Goal: Task Accomplishment & Management: Complete application form

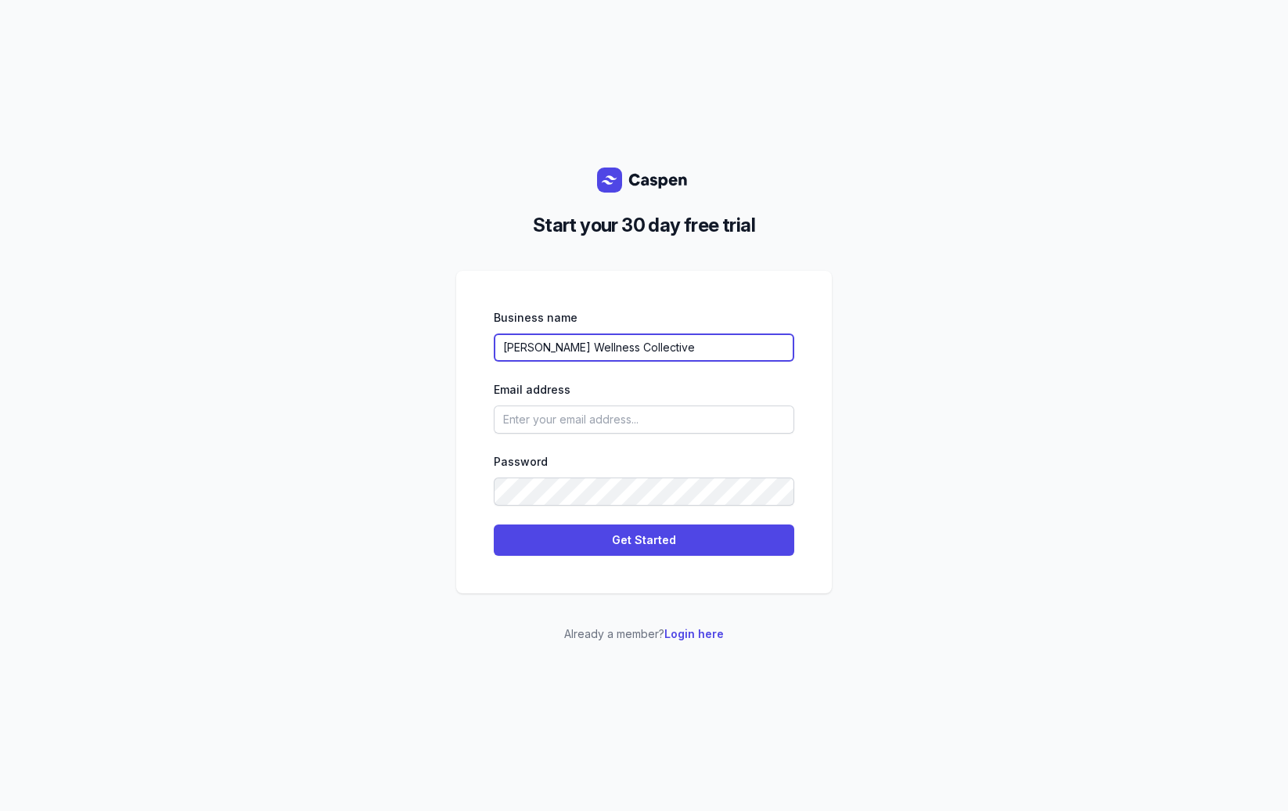
type input "[PERSON_NAME] Wellness Collective"
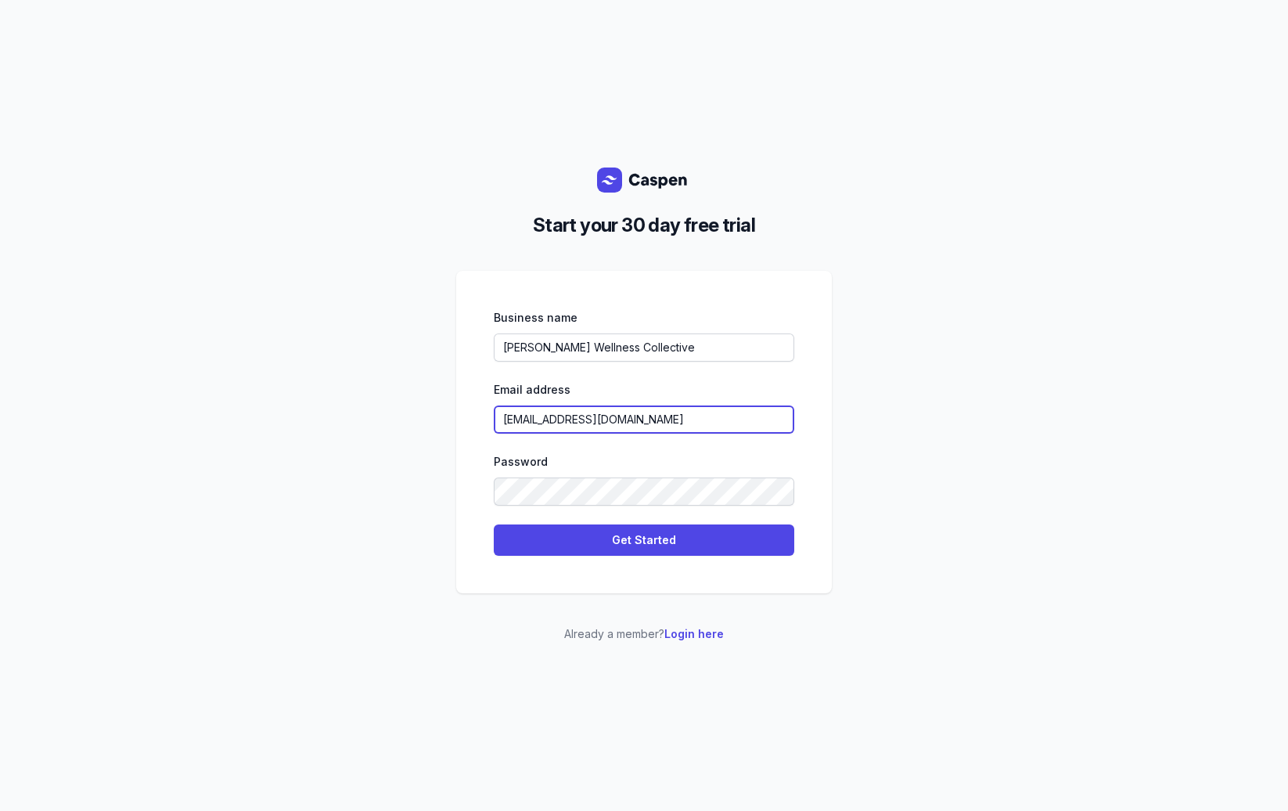
type input "[EMAIL_ADDRESS][DOMAIN_NAME]"
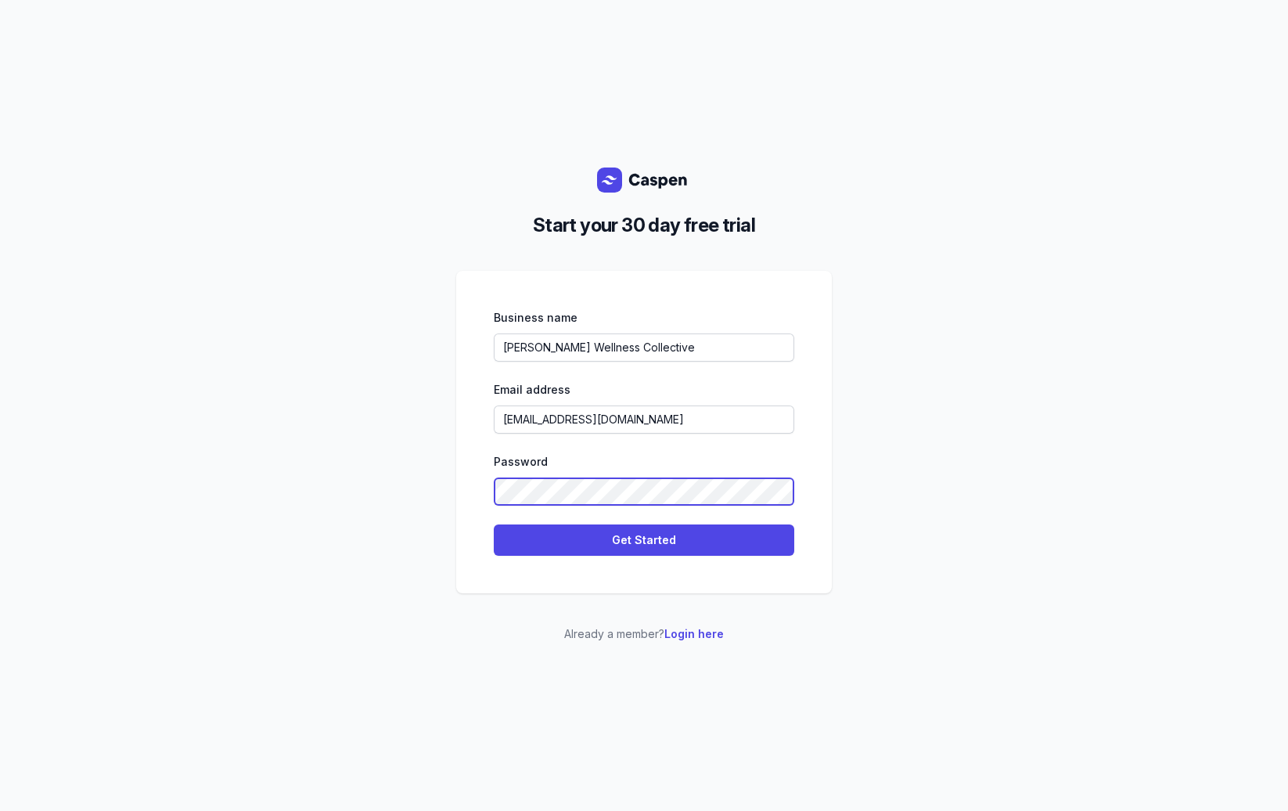
click at [1287, 492] on com-1password-button at bounding box center [1288, 405] width 0 height 811
click at [576, 524] on div "Password" at bounding box center [644, 539] width 300 height 31
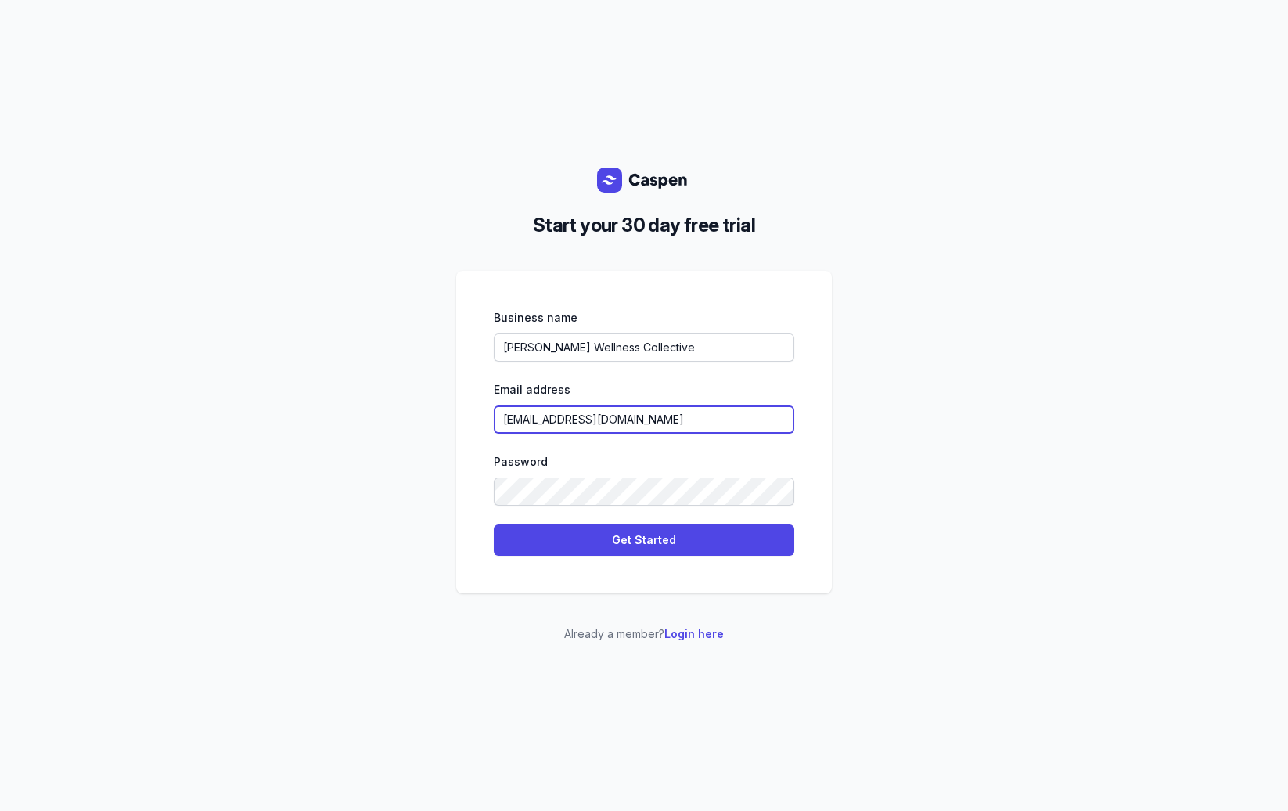
drag, startPoint x: 630, startPoint y: 415, endPoint x: 638, endPoint y: 419, distance: 9.5
click at [633, 418] on input "[EMAIL_ADDRESS][DOMAIN_NAME]" at bounding box center [644, 419] width 300 height 28
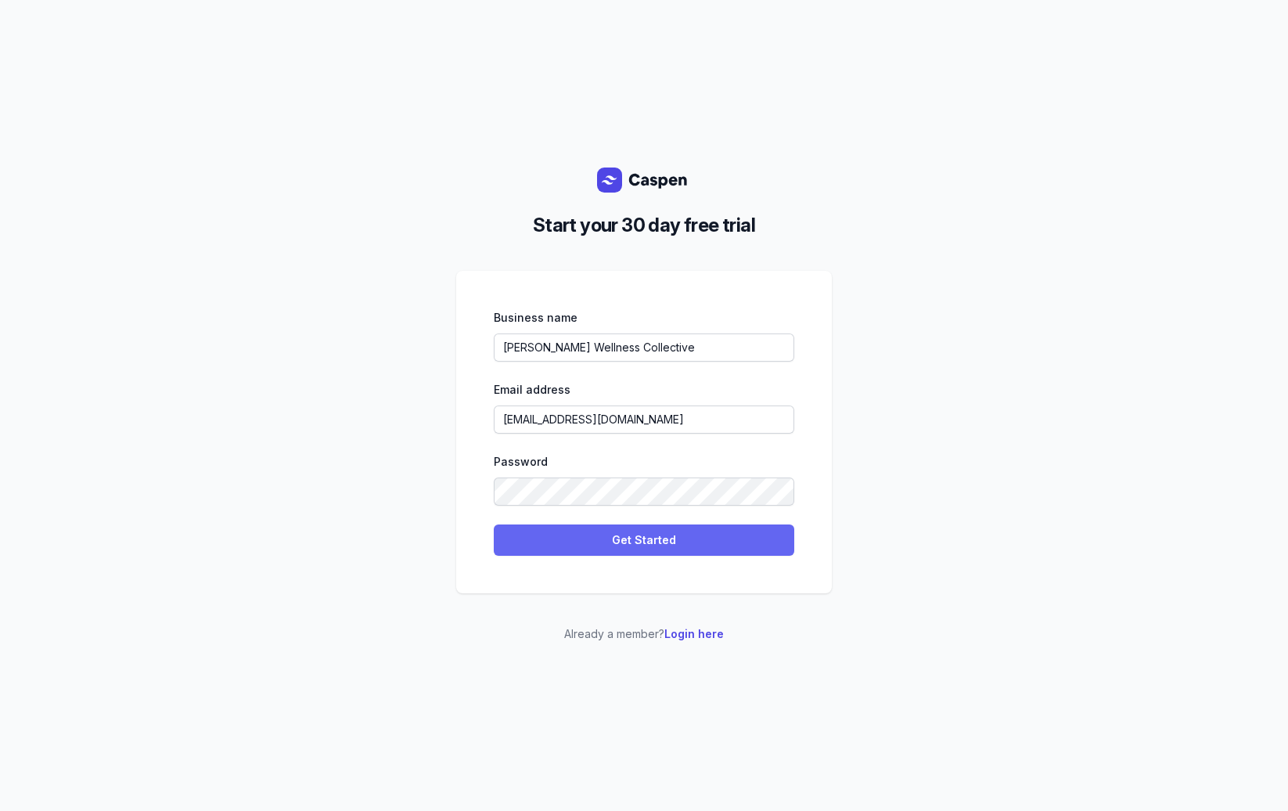
click at [691, 538] on span "Get Started" at bounding box center [644, 540] width 282 height 19
select select
select select "AU"
select select "[GEOGRAPHIC_DATA]/[GEOGRAPHIC_DATA]"
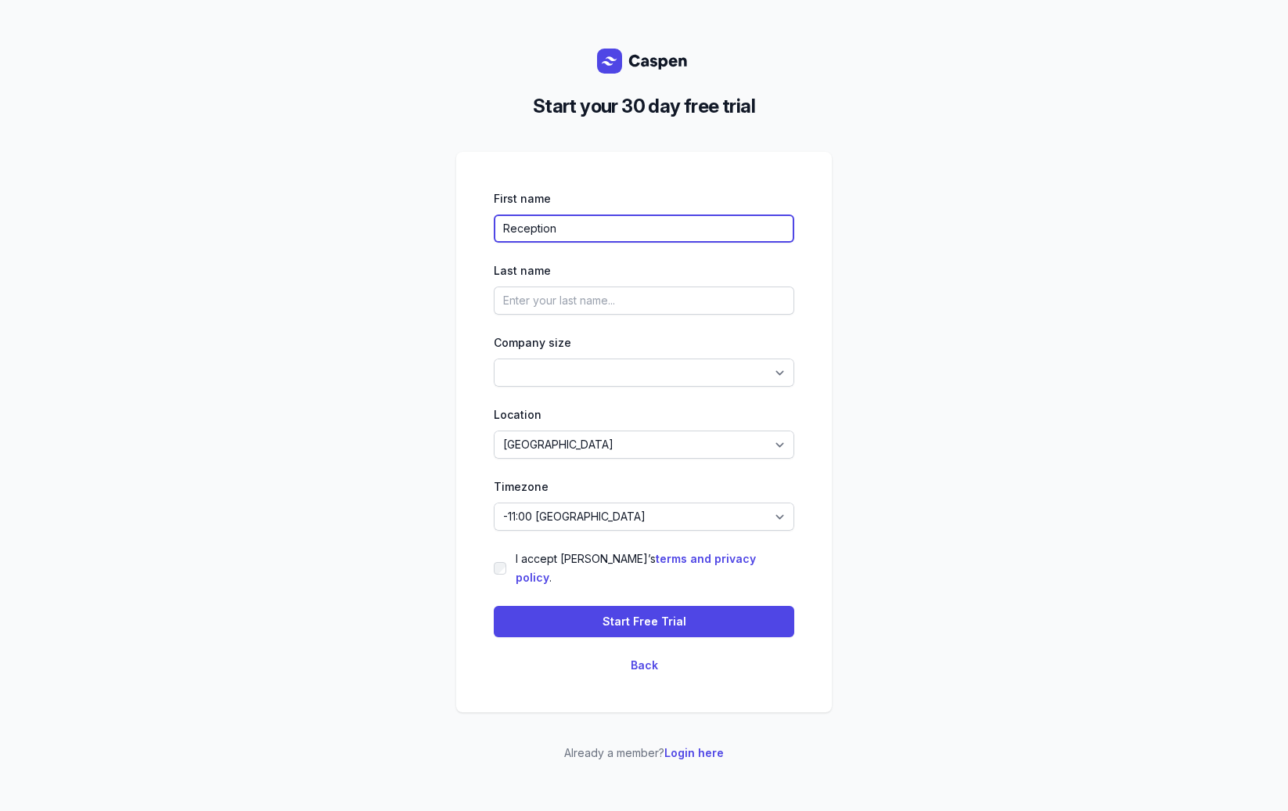
type input "Reception"
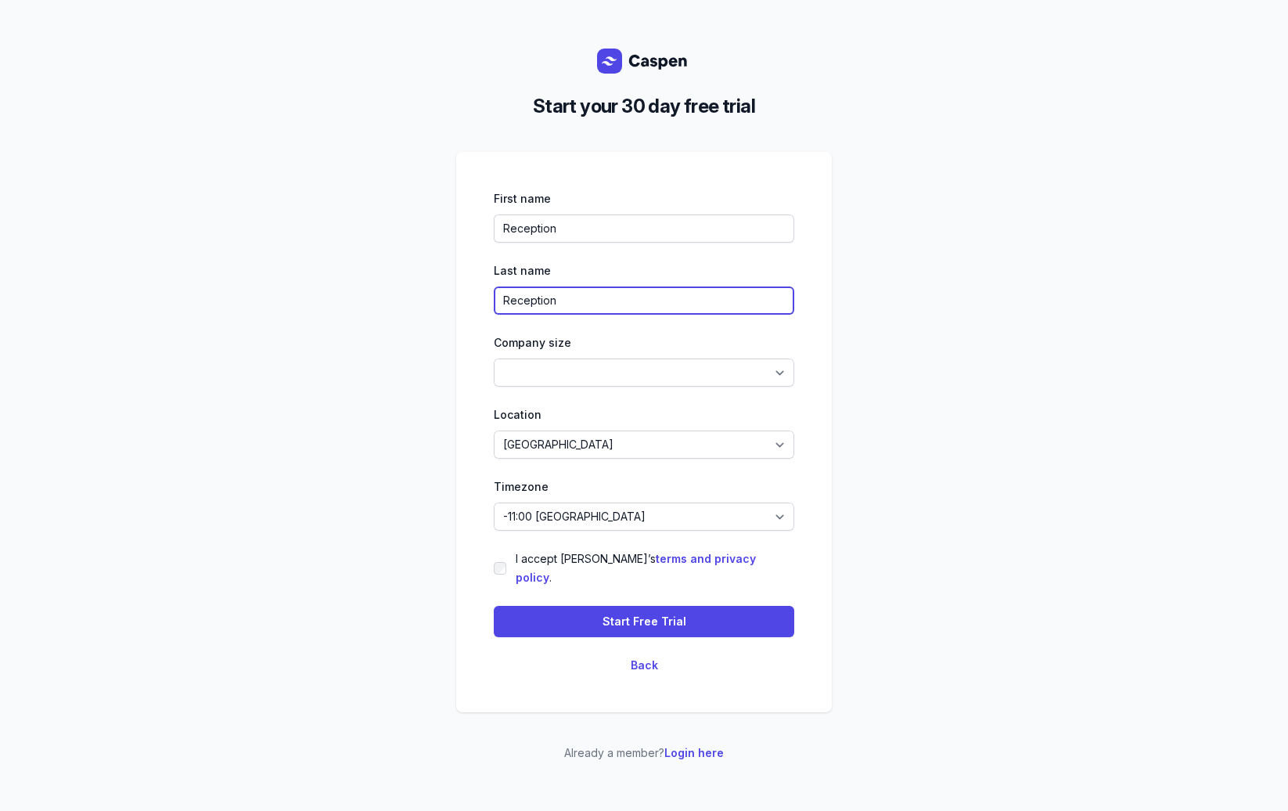
type input "Reception"
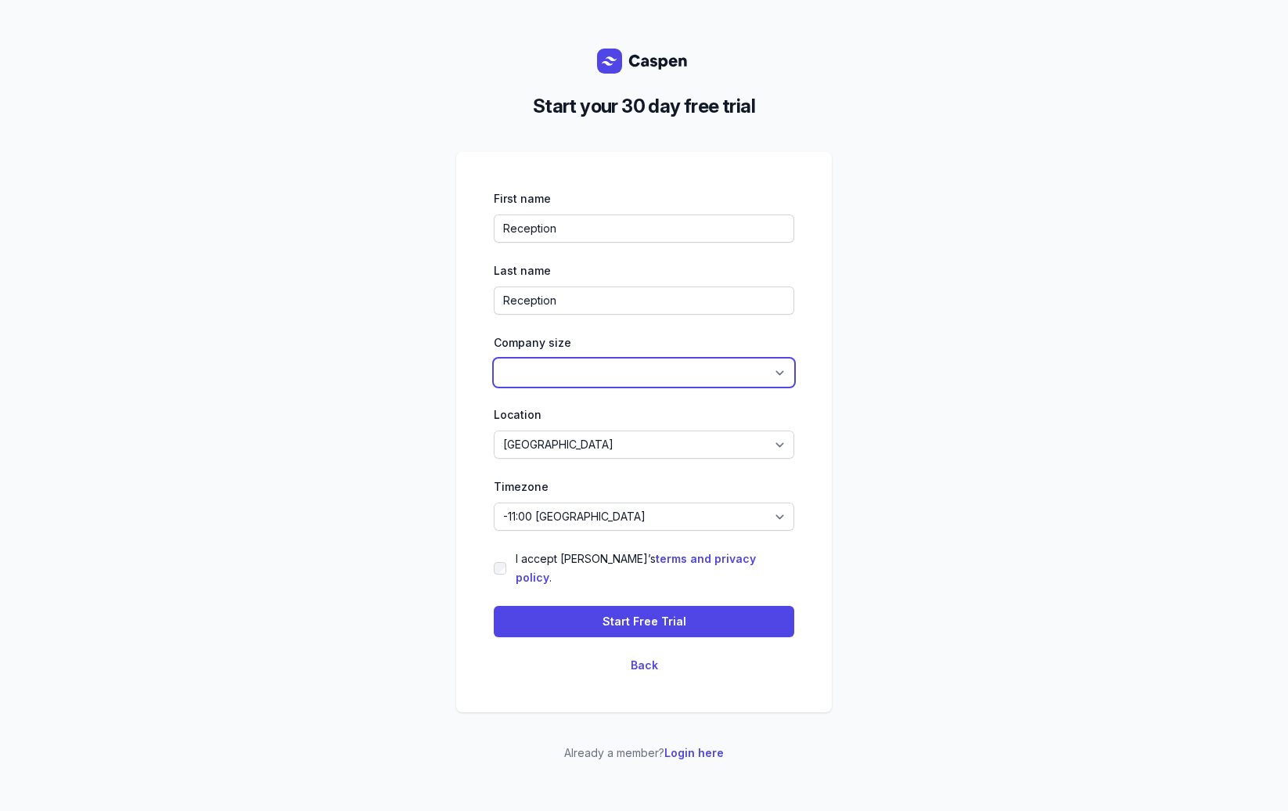
select select "1-4"
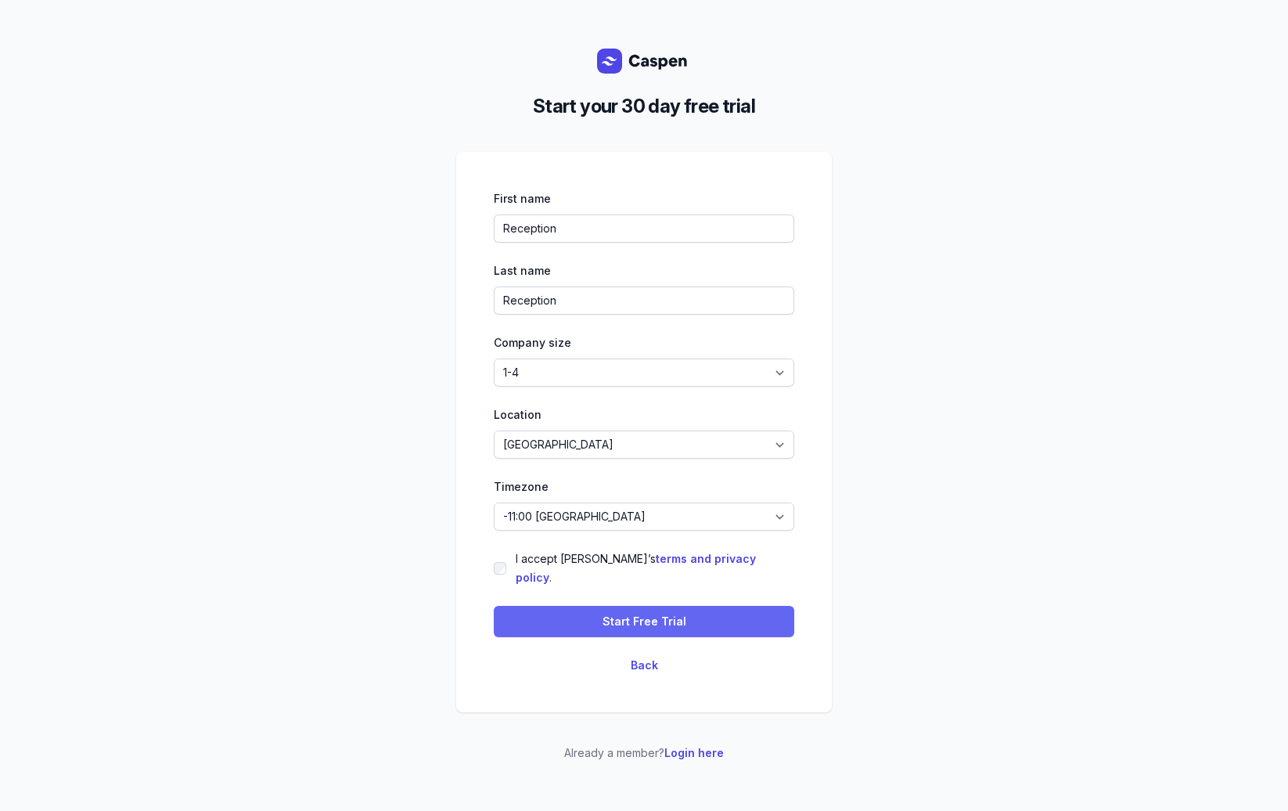
click at [552, 626] on button "Start Free Trial" at bounding box center [644, 621] width 300 height 31
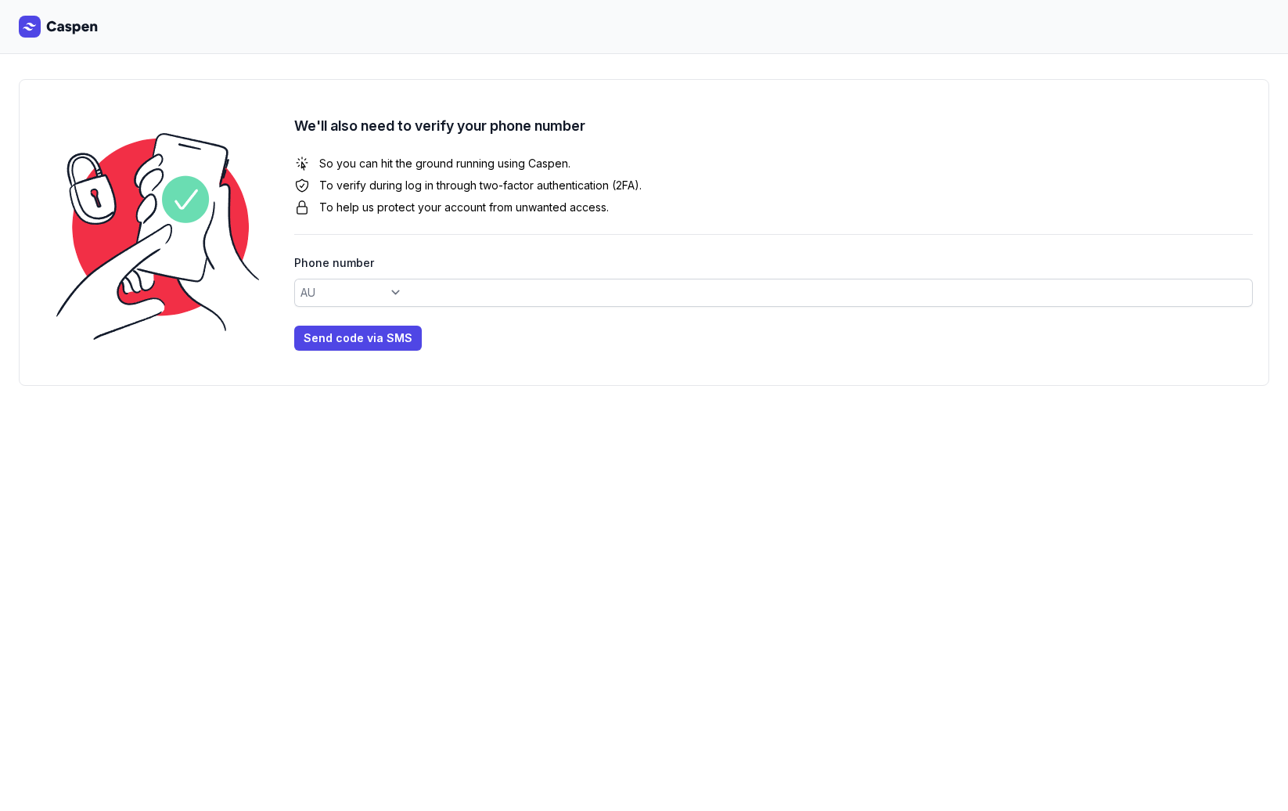
select select "+61"
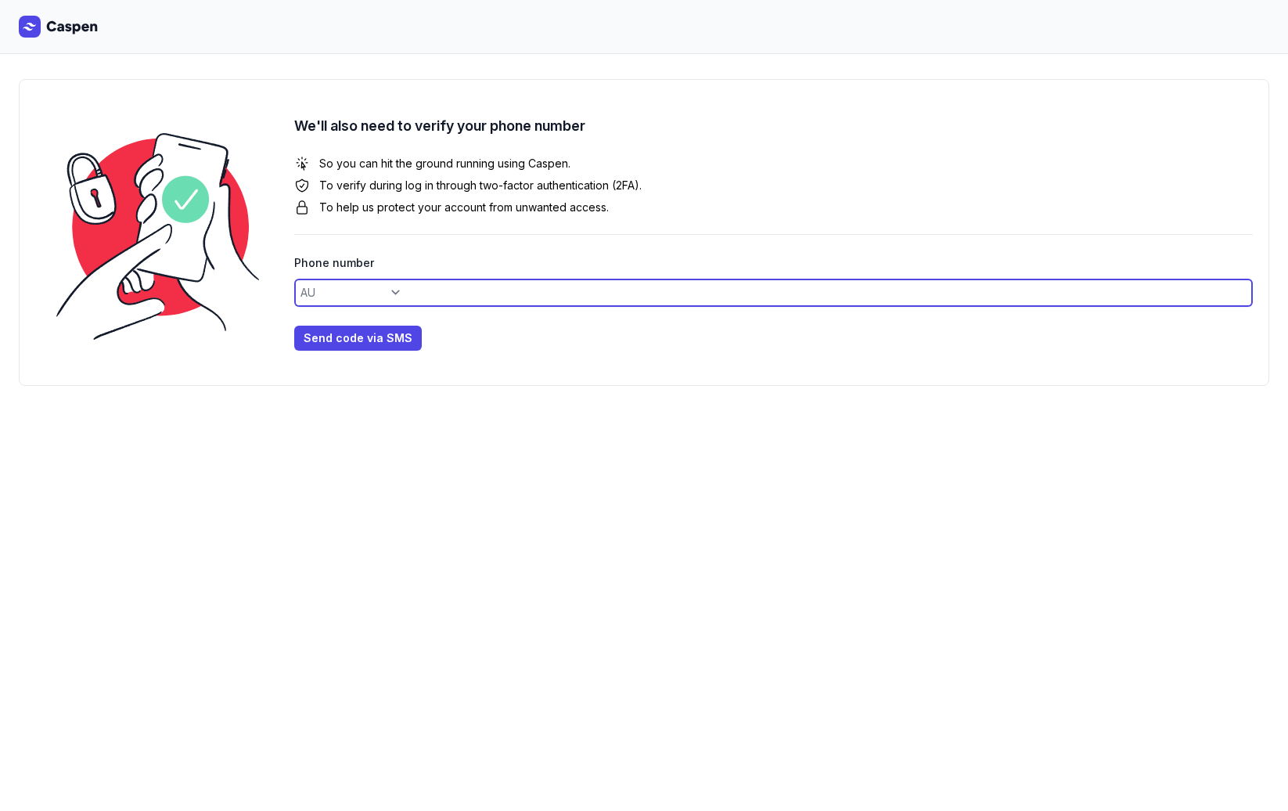
click at [372, 296] on input at bounding box center [773, 293] width 959 height 28
click at [453, 282] on input at bounding box center [773, 293] width 959 height 28
type input "0434489872"
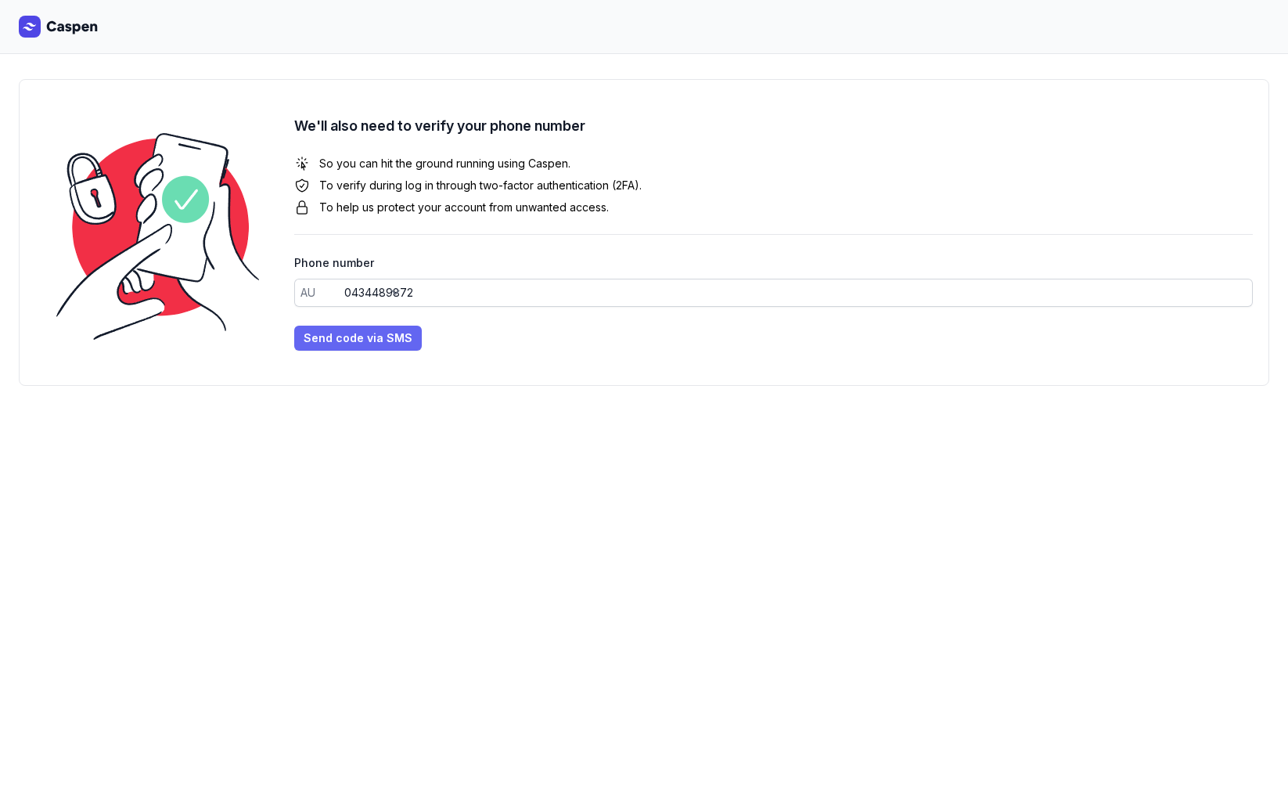
click at [344, 342] on span "Send code via SMS" at bounding box center [358, 338] width 109 height 19
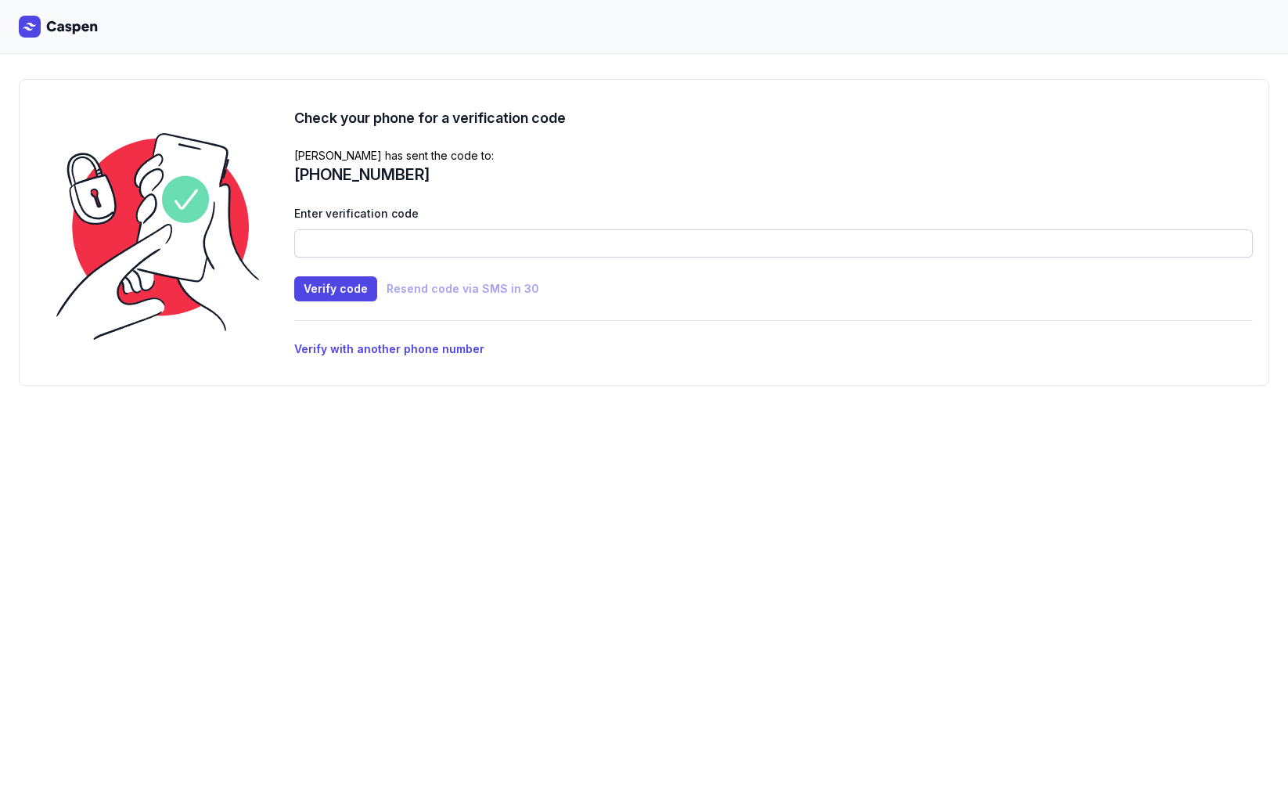
click at [379, 228] on div "Enter verification code" at bounding box center [773, 230] width 959 height 53
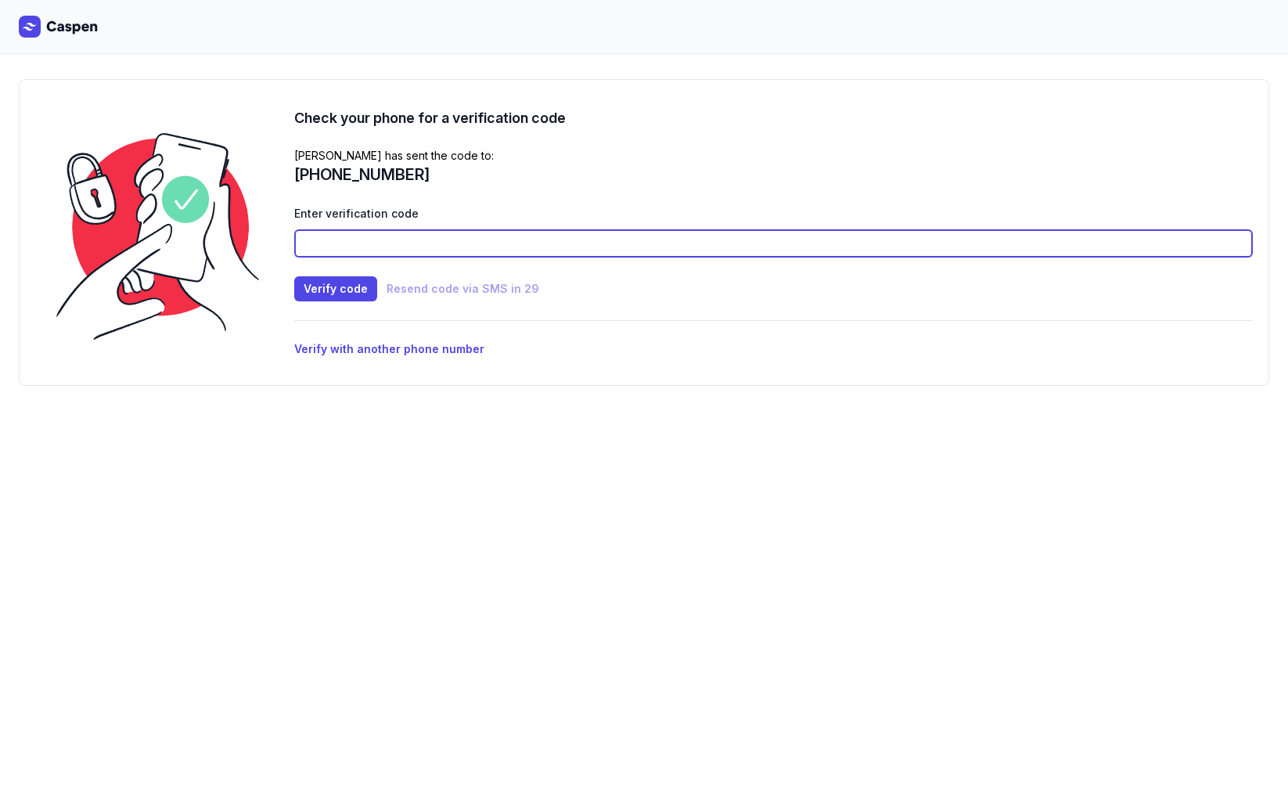
click at [387, 239] on input at bounding box center [773, 243] width 959 height 28
type input "5581"
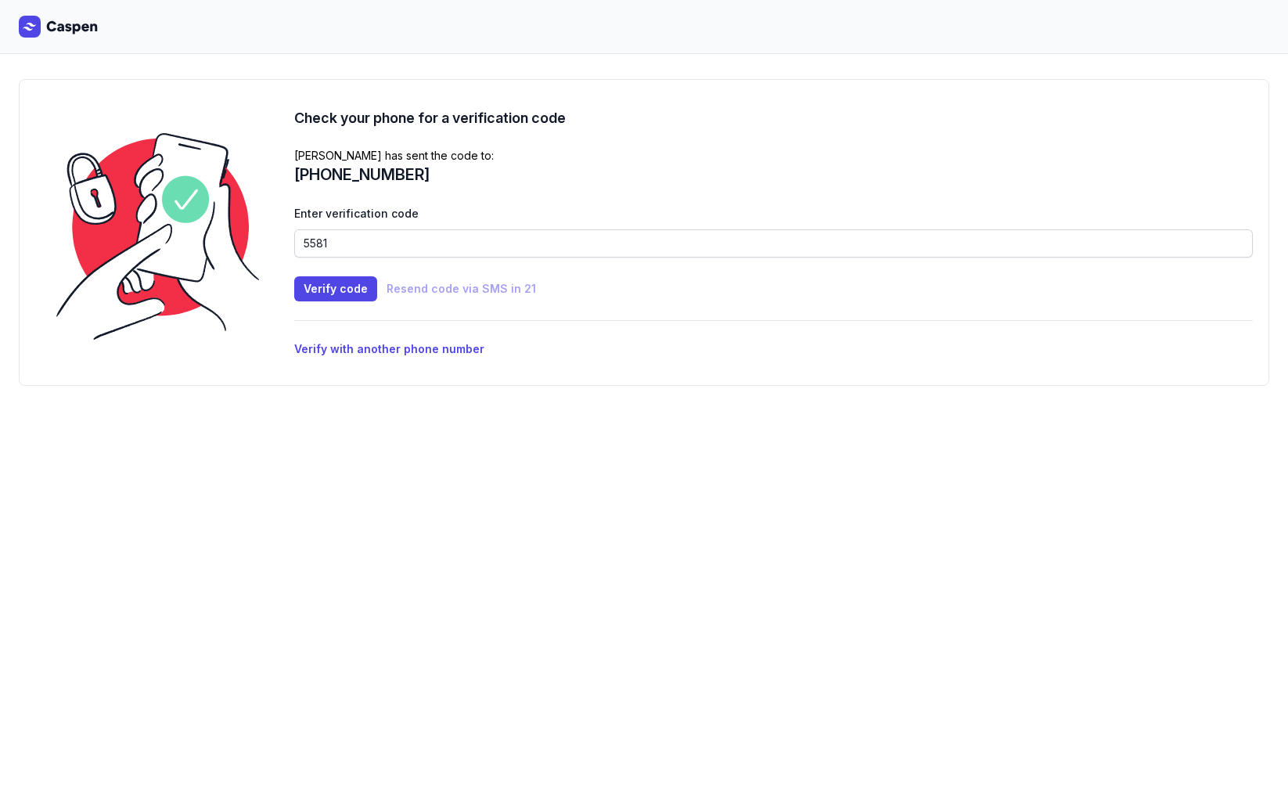
click at [630, 370] on div "Check your phone for a verification code Caspen has sent the code to: +61434489…" at bounding box center [644, 232] width 1250 height 307
click at [329, 290] on span "Verify code" at bounding box center [336, 288] width 64 height 19
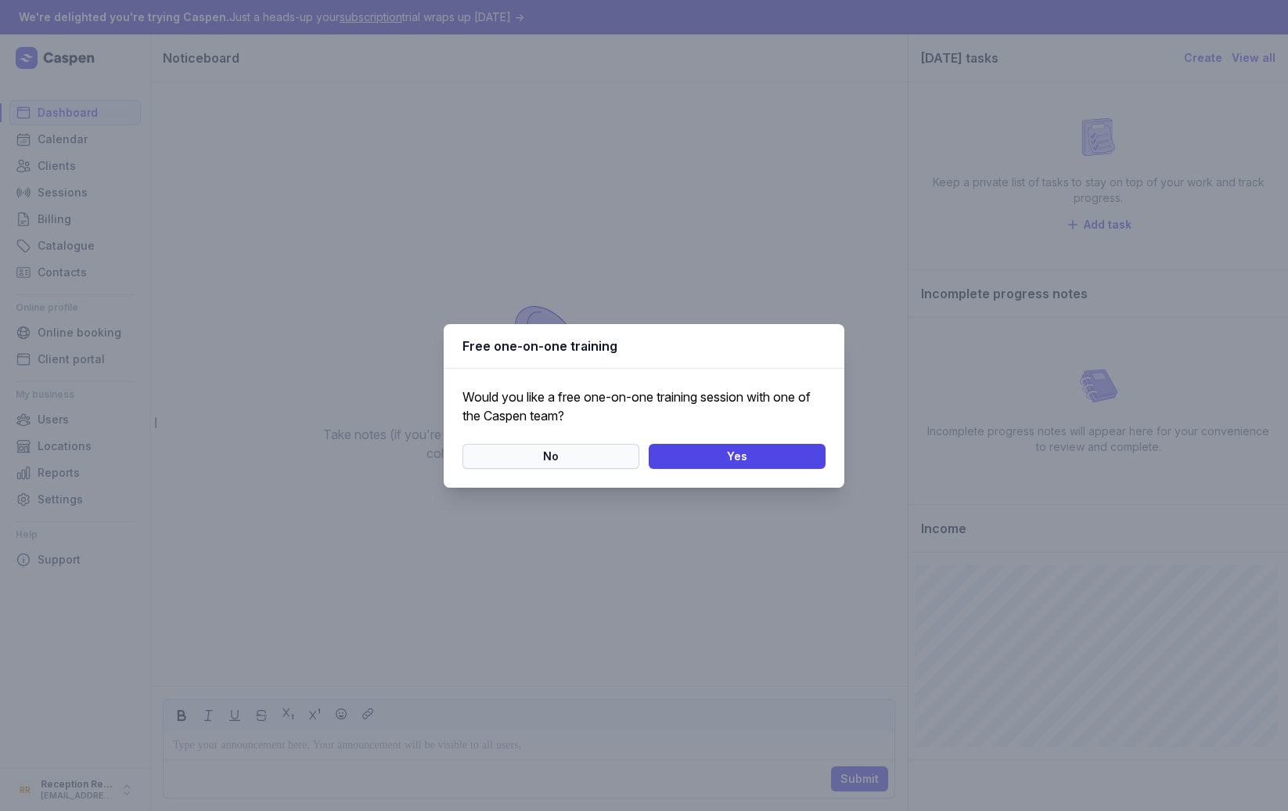
click at [575, 454] on span "No" at bounding box center [551, 456] width 158 height 19
click at [587, 455] on span "Ok" at bounding box center [644, 456] width 344 height 19
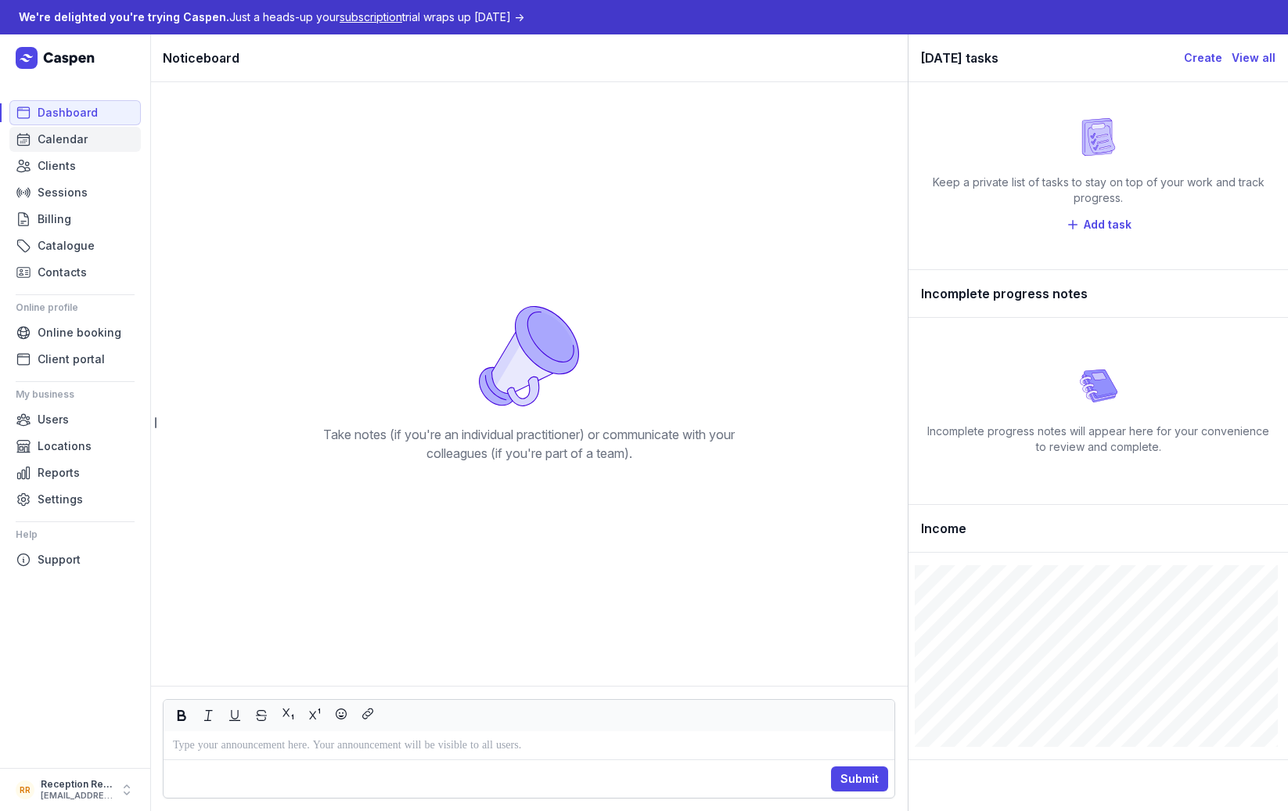
click at [85, 137] on span "Calendar" at bounding box center [63, 139] width 50 height 19
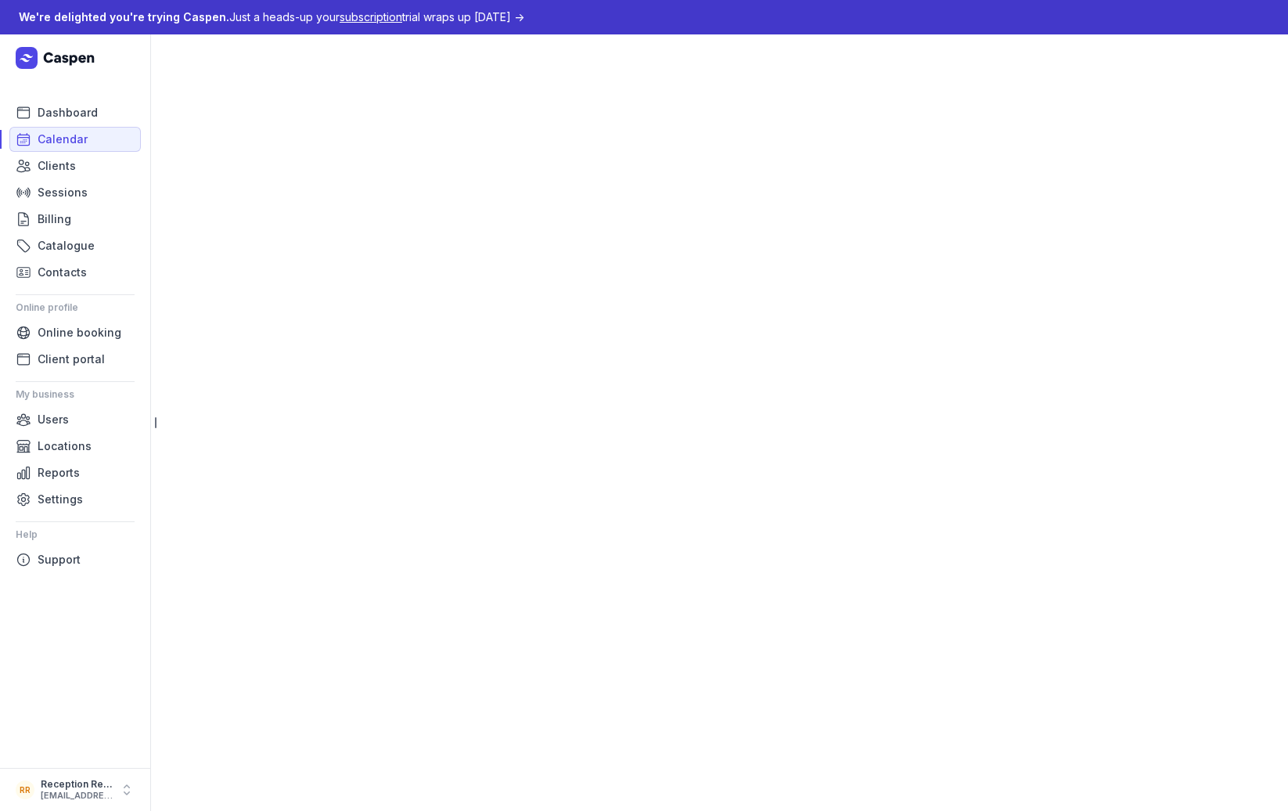
select select "week"
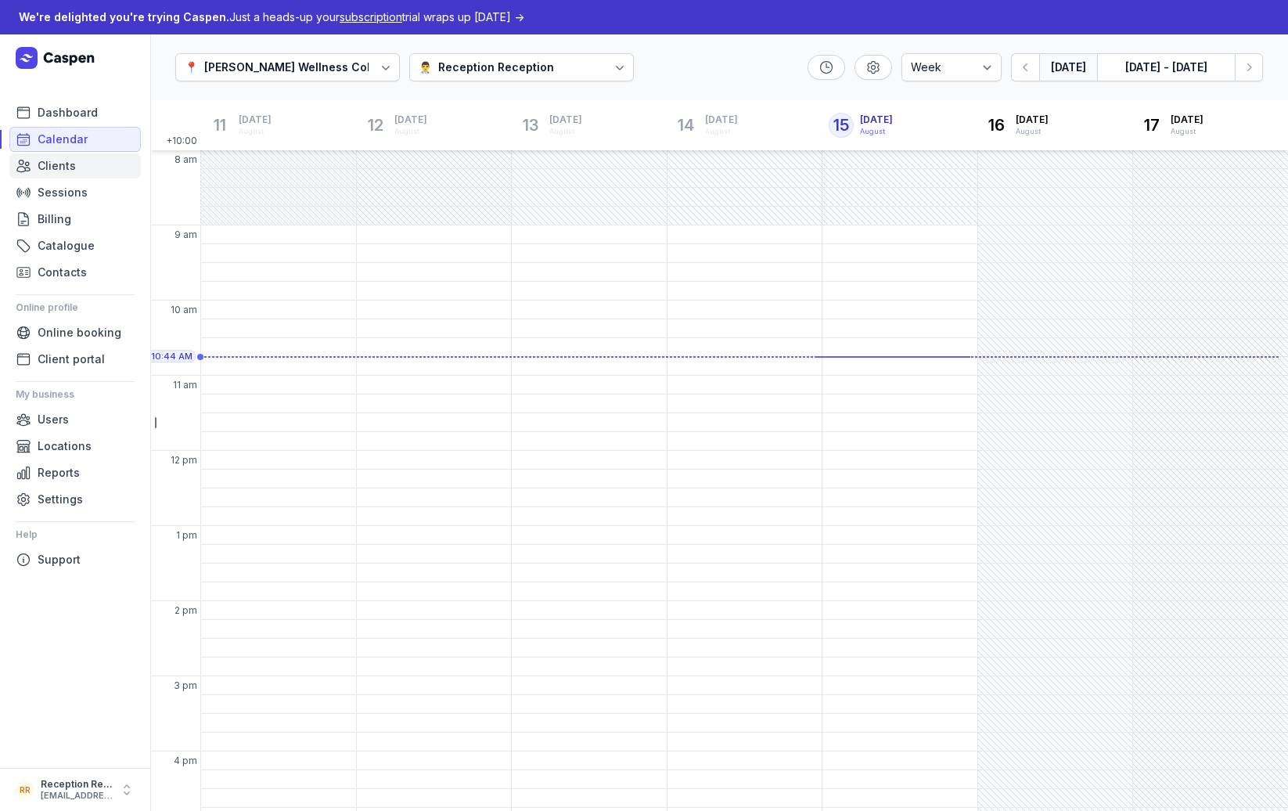
scroll to position [10, 0]
click at [286, 61] on div "Luna Wellness Collective" at bounding box center [305, 67] width 203 height 19
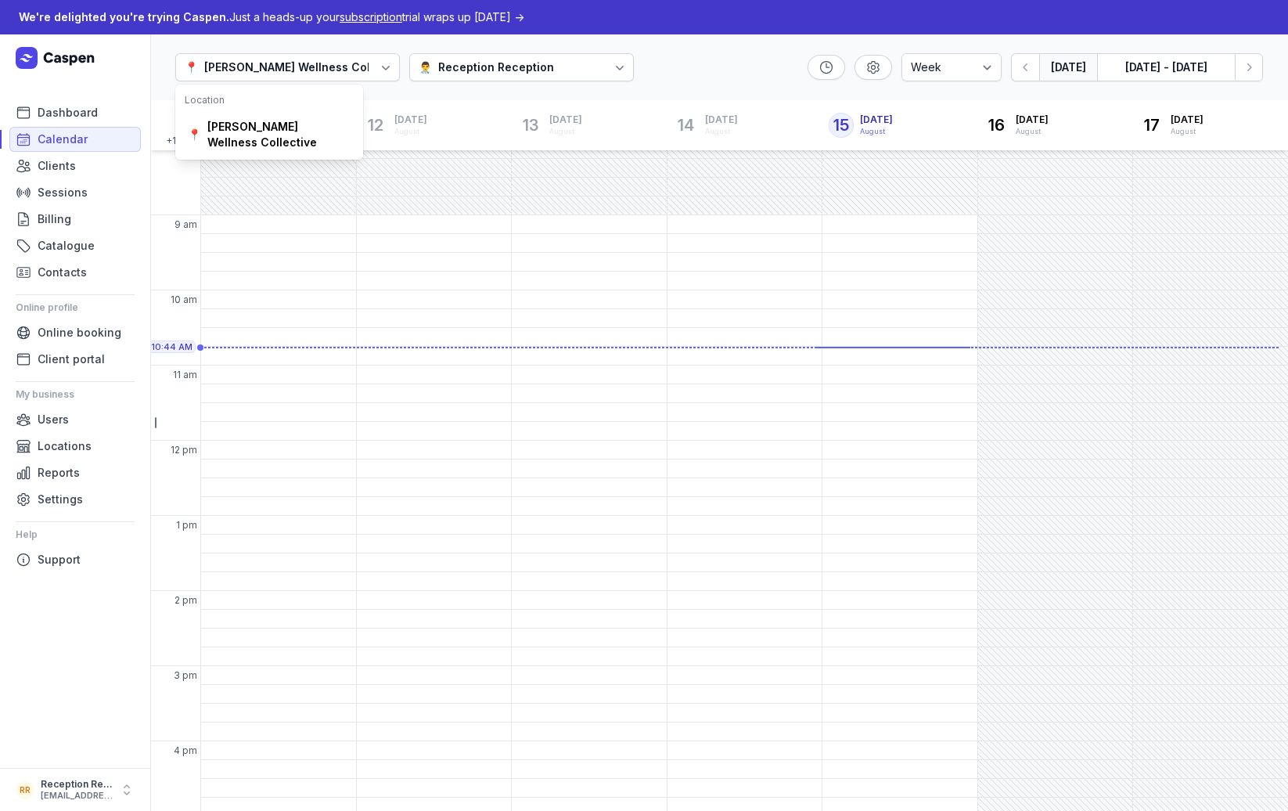
click at [286, 61] on div "Luna Wellness Collective" at bounding box center [305, 67] width 203 height 19
click at [445, 74] on div "Reception Reception" at bounding box center [496, 67] width 116 height 19
click at [77, 330] on span "Online booking" at bounding box center [80, 332] width 84 height 19
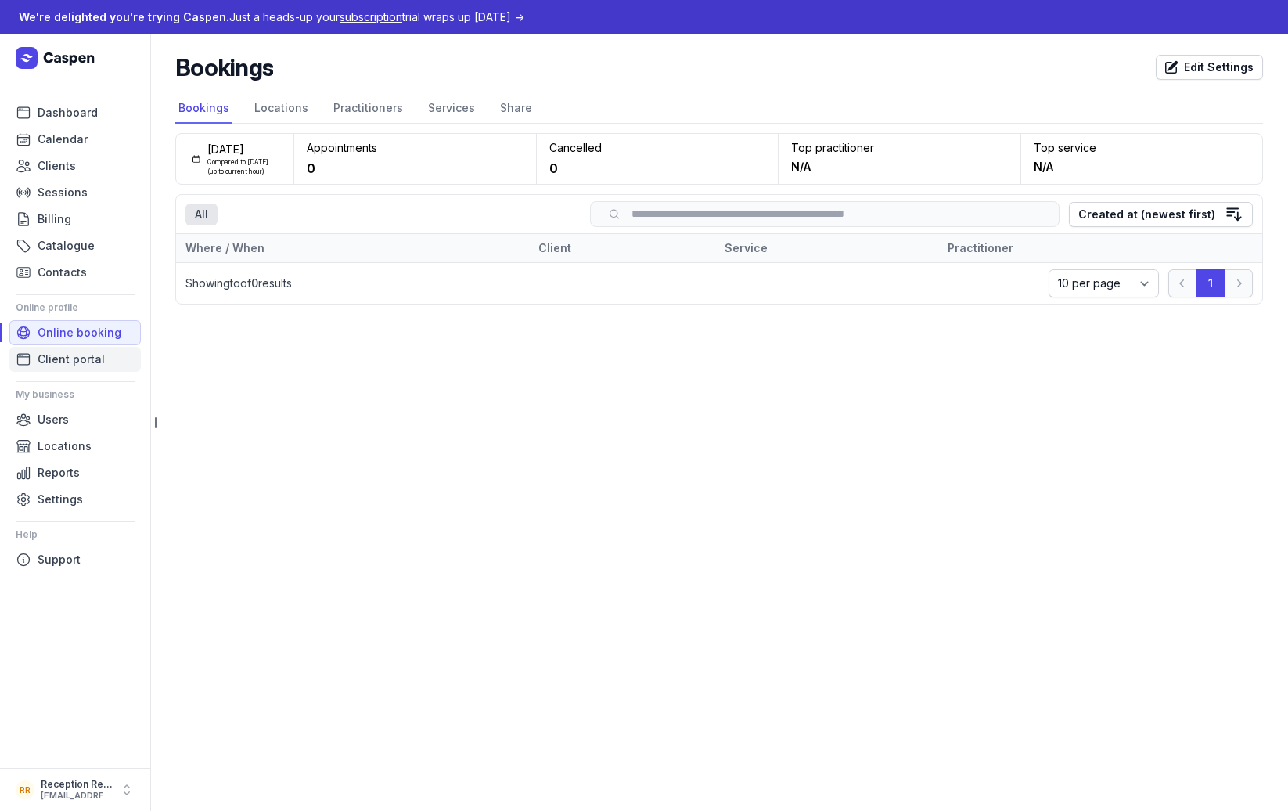
click at [70, 352] on span "Client portal" at bounding box center [71, 359] width 67 height 19
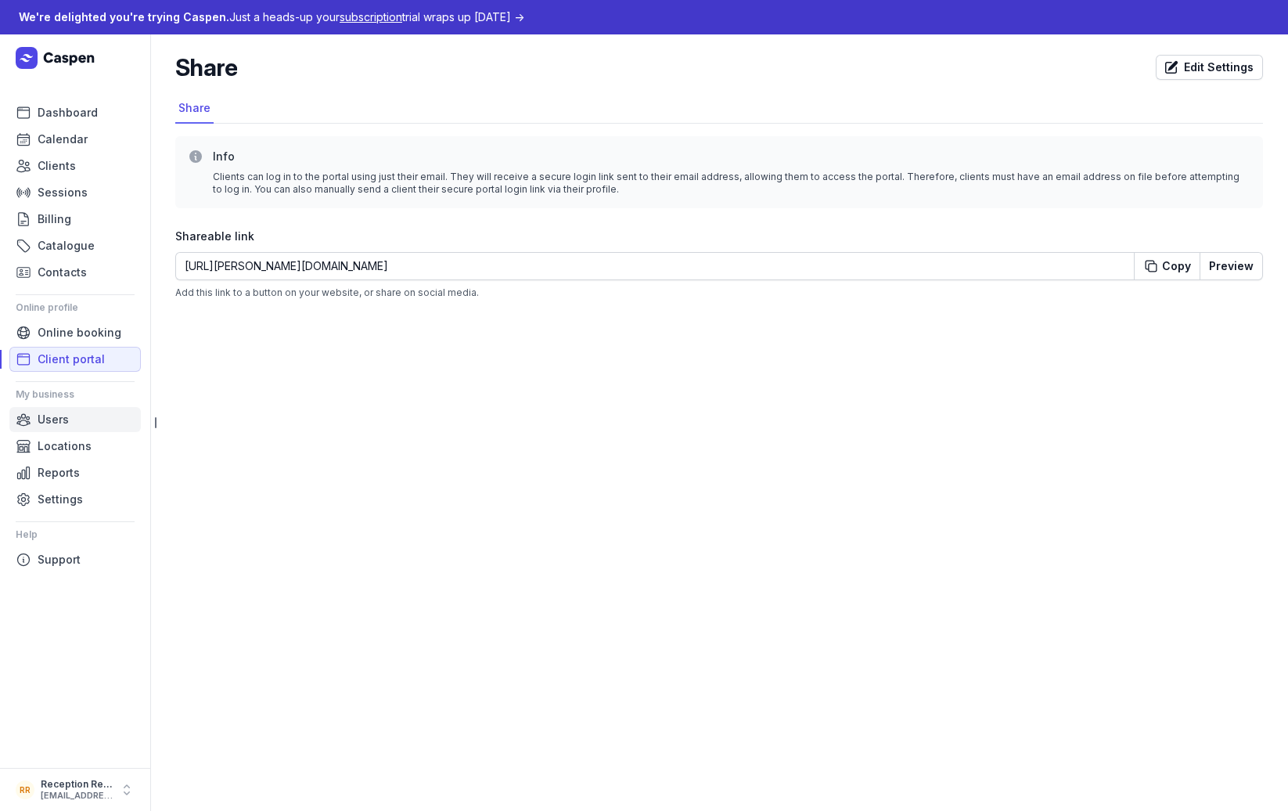
click at [67, 410] on span "Users" at bounding box center [53, 419] width 31 height 19
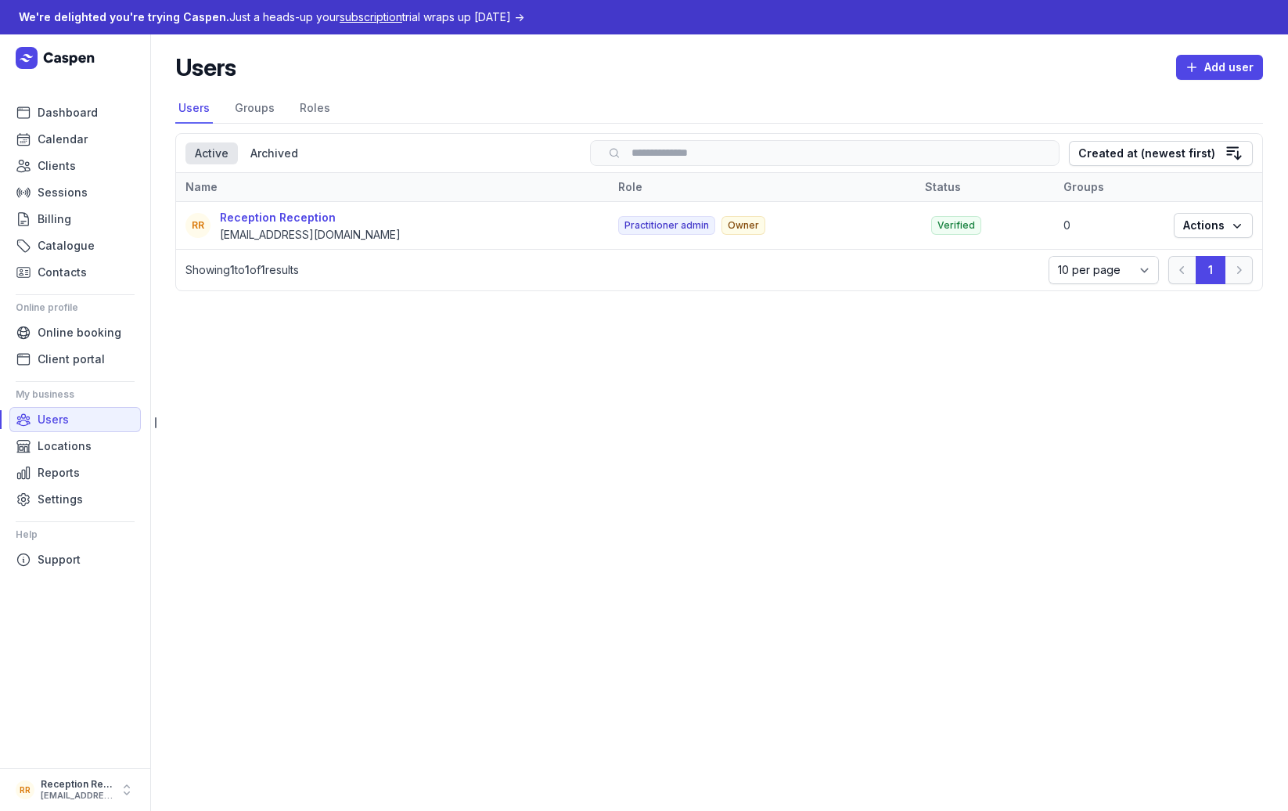
click at [67, 433] on ul "Users Locations Reports Settings" at bounding box center [74, 459] width 131 height 105
click at [70, 466] on span "Reports" at bounding box center [59, 472] width 42 height 19
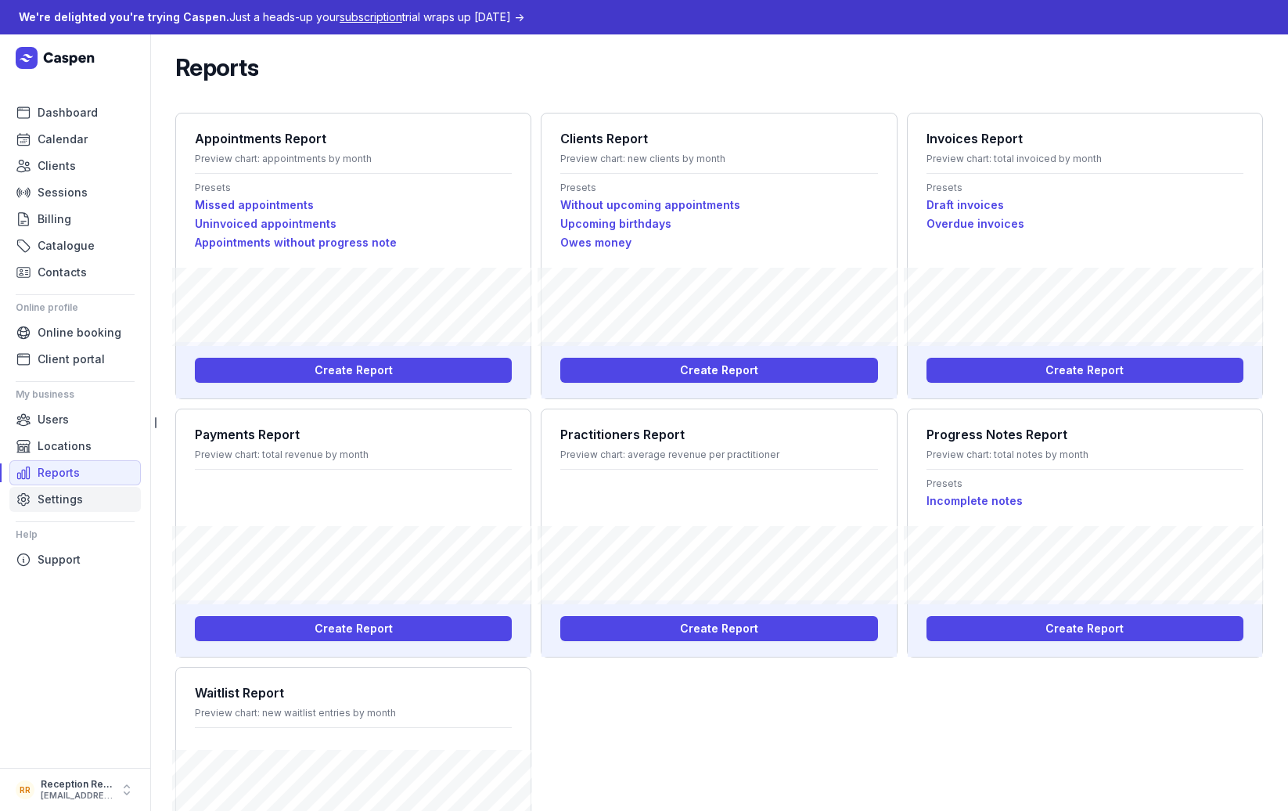
click at [72, 489] on link "Settings" at bounding box center [74, 499] width 131 height 25
